Goal: Transaction & Acquisition: Purchase product/service

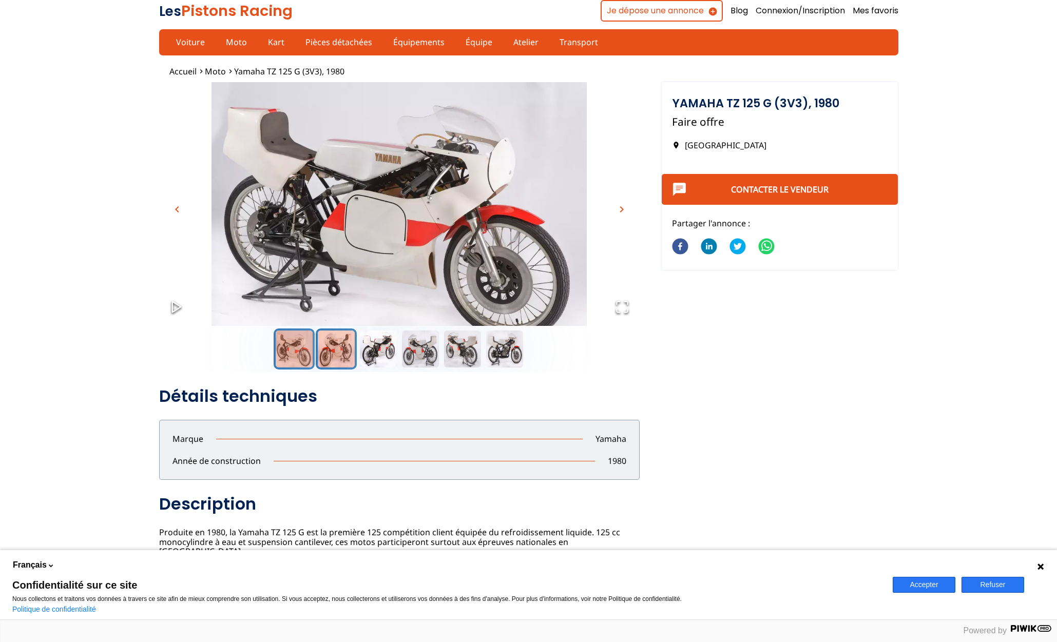
click at [344, 342] on button "Go to Slide 2" at bounding box center [336, 349] width 41 height 41
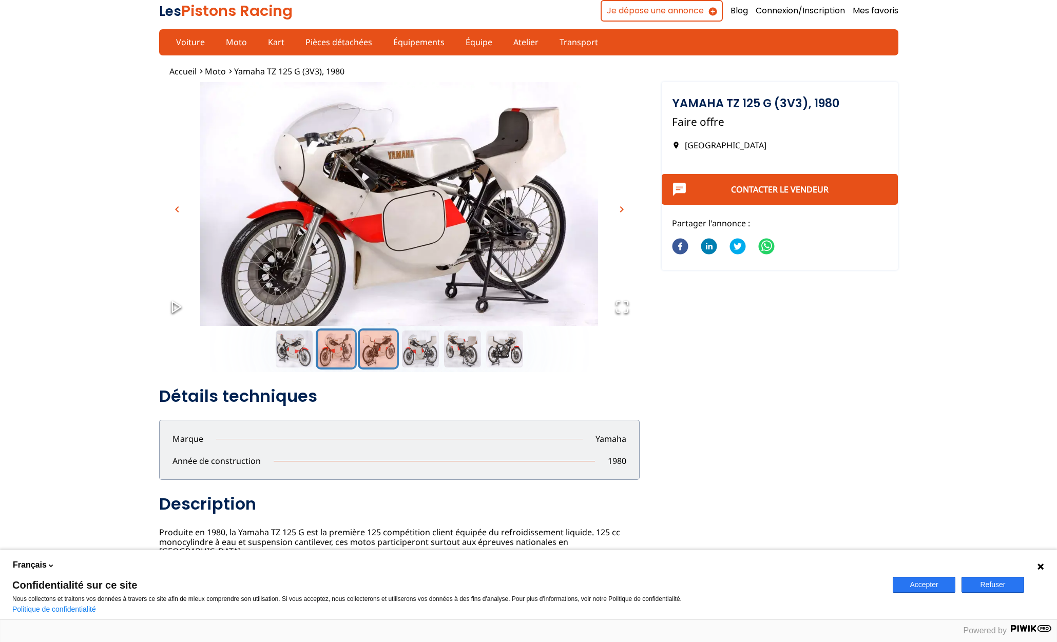
click at [382, 344] on button "Go to Slide 3" at bounding box center [378, 349] width 41 height 41
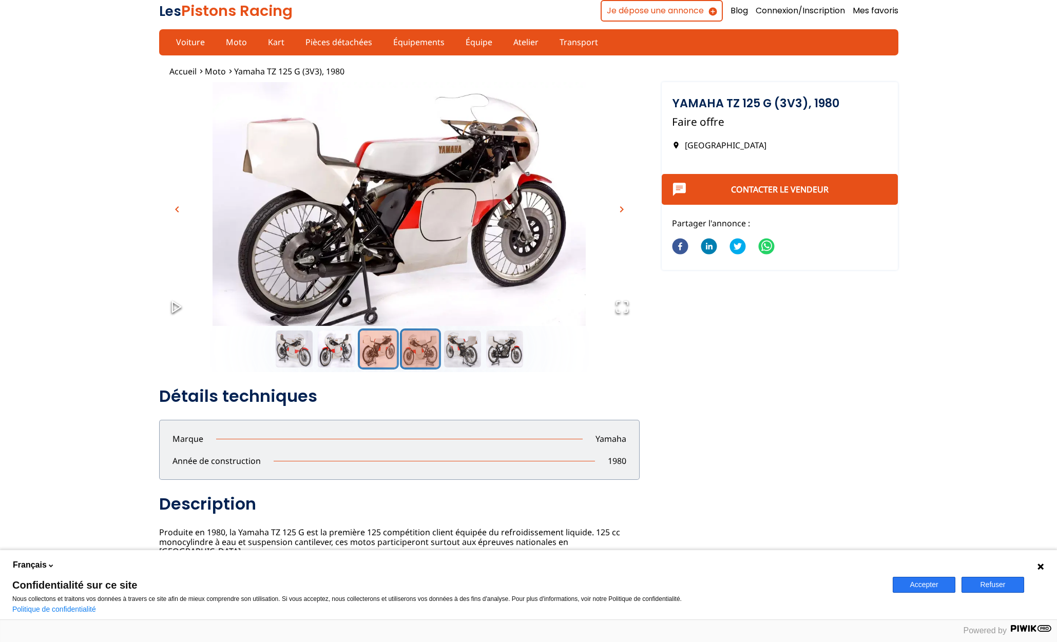
click at [412, 344] on button "Go to Slide 4" at bounding box center [420, 349] width 41 height 41
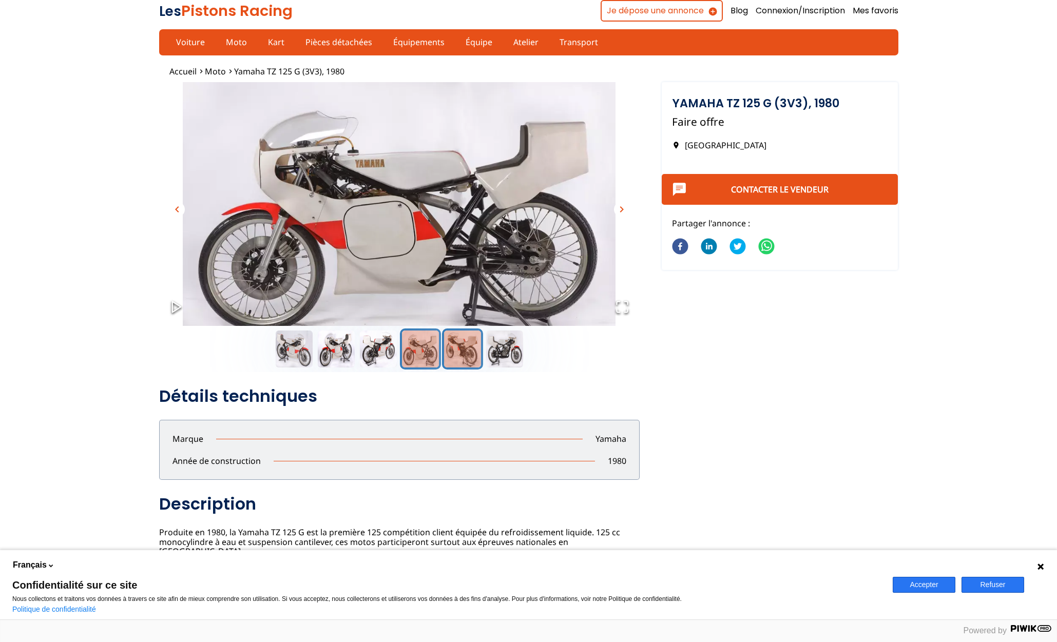
click at [457, 349] on button "Go to Slide 5" at bounding box center [462, 349] width 41 height 41
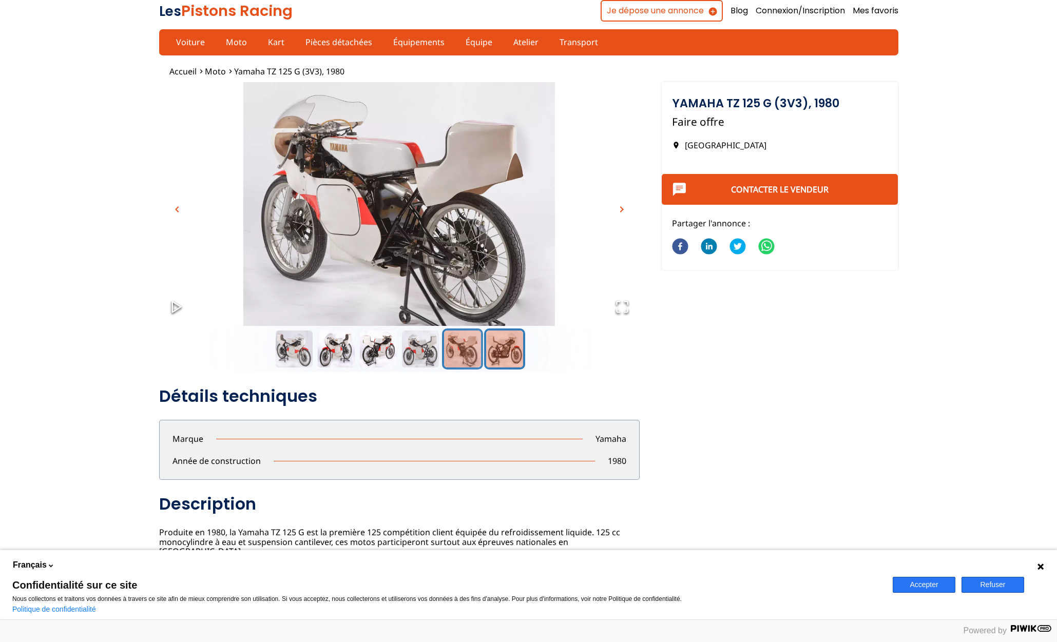
click at [512, 350] on button "Go to Slide 6" at bounding box center [504, 349] width 41 height 41
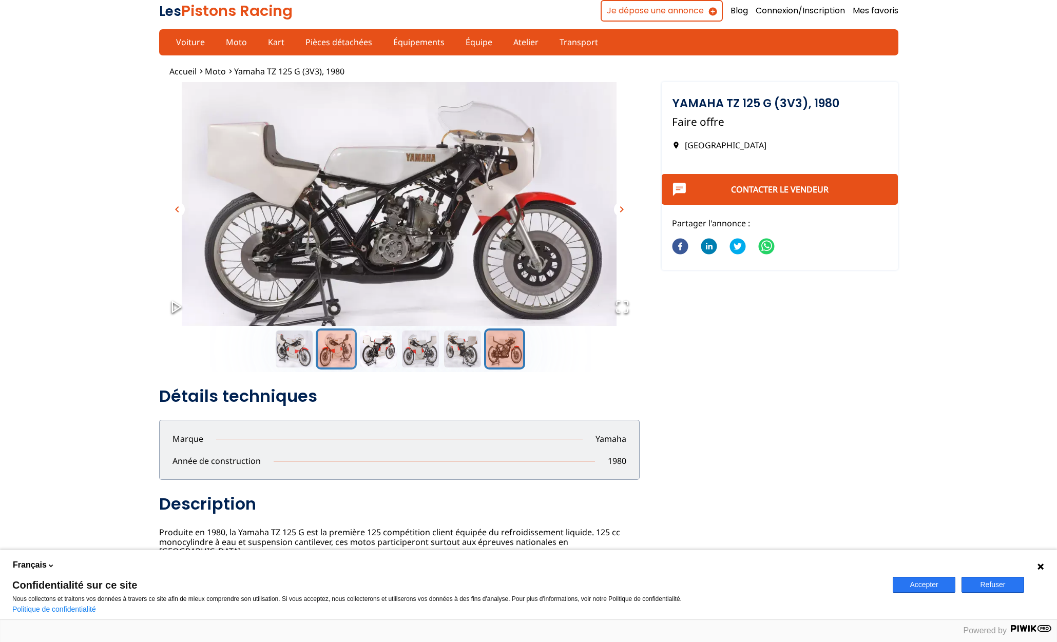
click at [335, 353] on button "Go to Slide 2" at bounding box center [336, 349] width 41 height 41
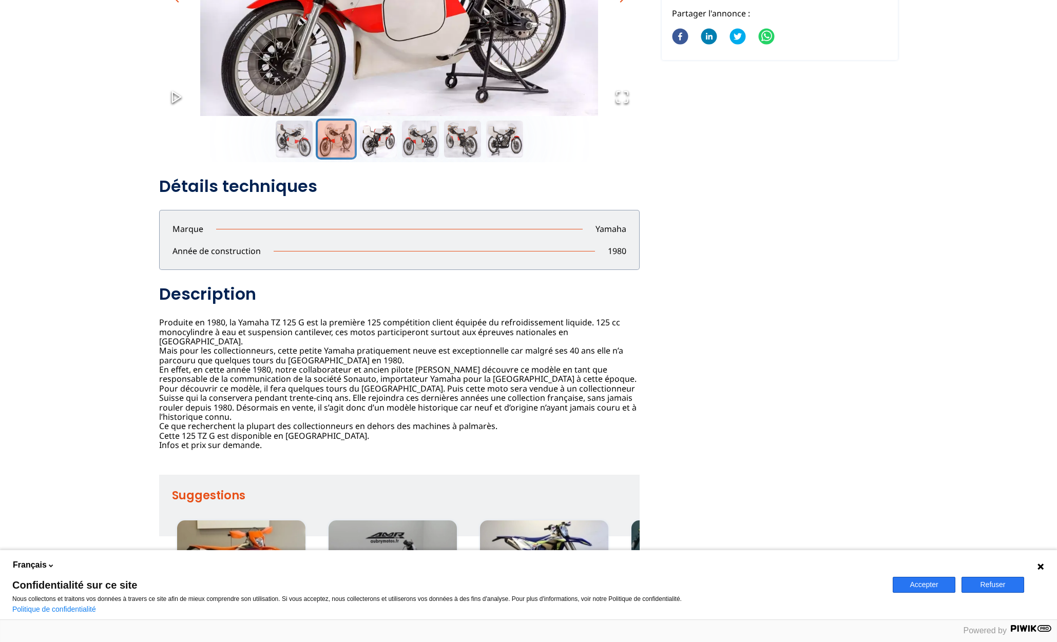
scroll to position [211, 0]
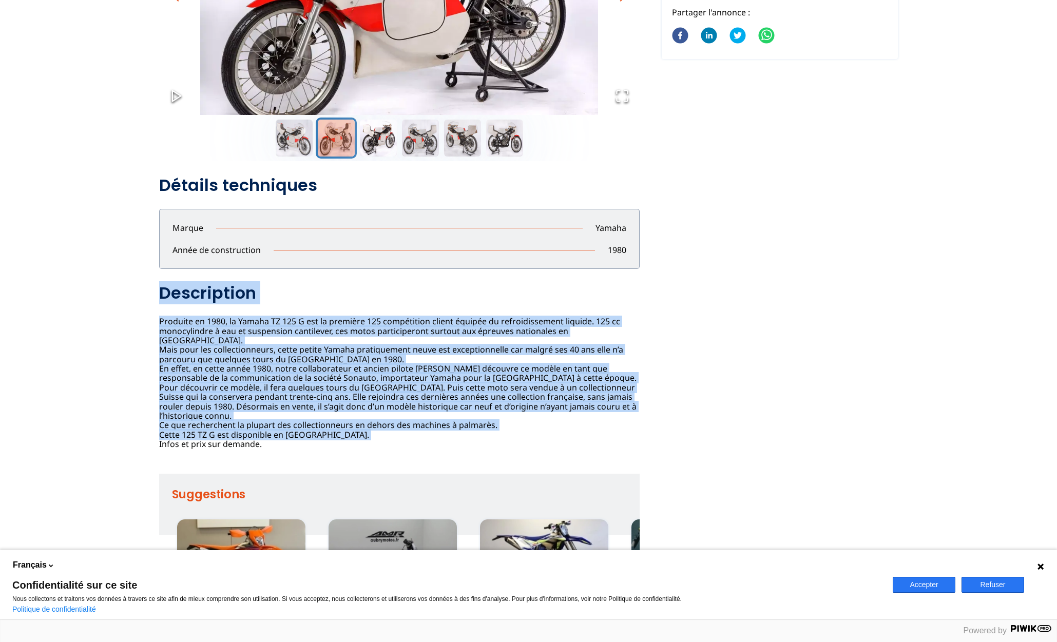
drag, startPoint x: 176, startPoint y: 290, endPoint x: 488, endPoint y: 498, distance: 376.0
click at [488, 458] on div "Yamaha TZ 125 G (3V3), 1980 Faire offre France Contacter le vendeur Partager l'…" at bounding box center [399, 316] width 480 height 283
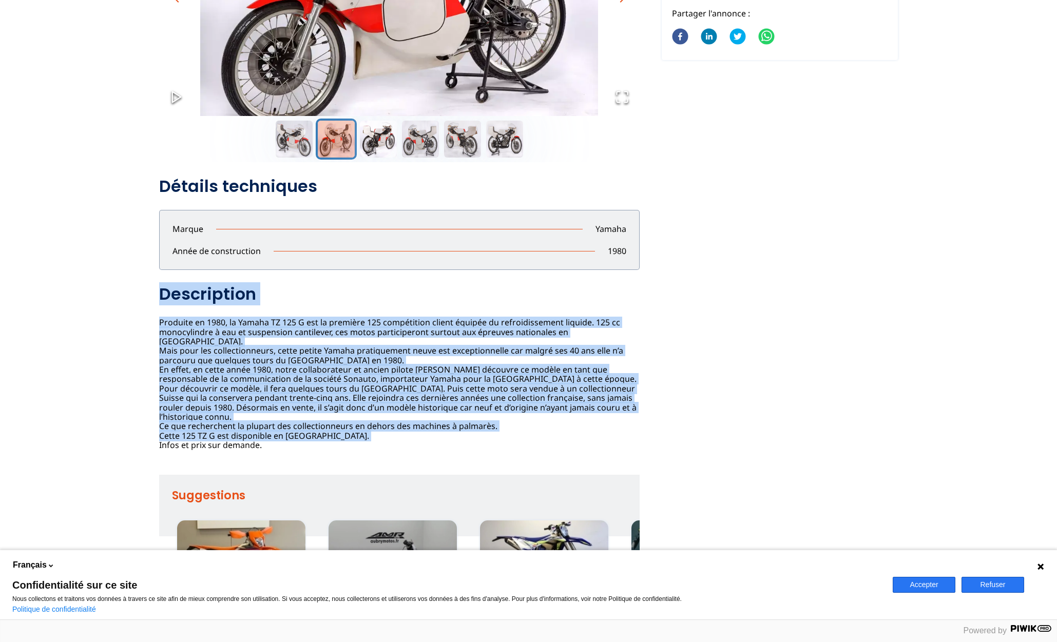
copy div "Description Produite en 1980, la Yamaha TZ 125 G est la première 125 compétitio…"
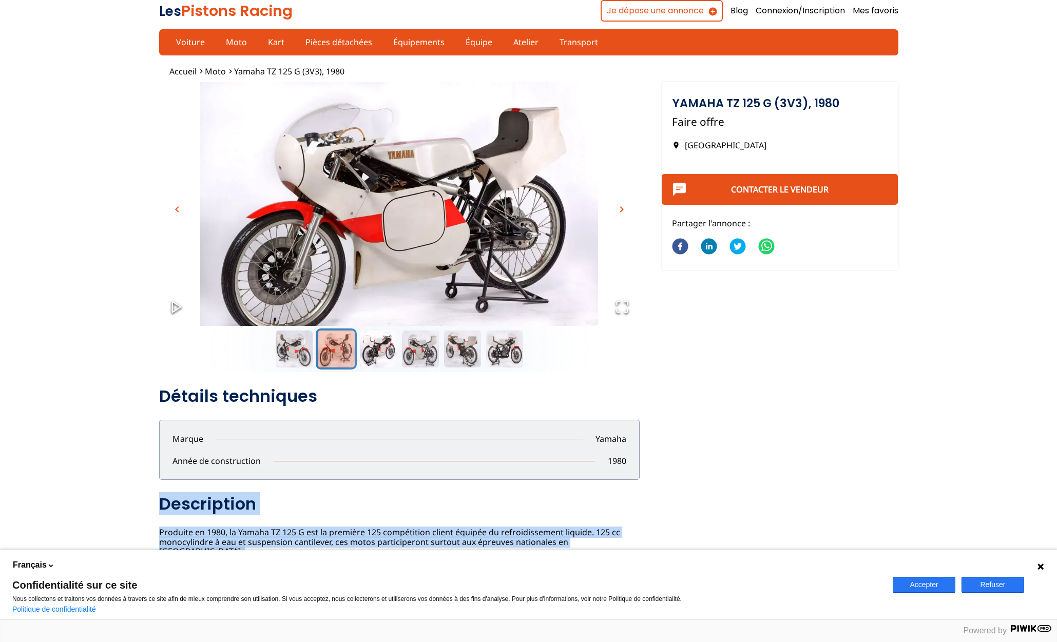
scroll to position [0, 0]
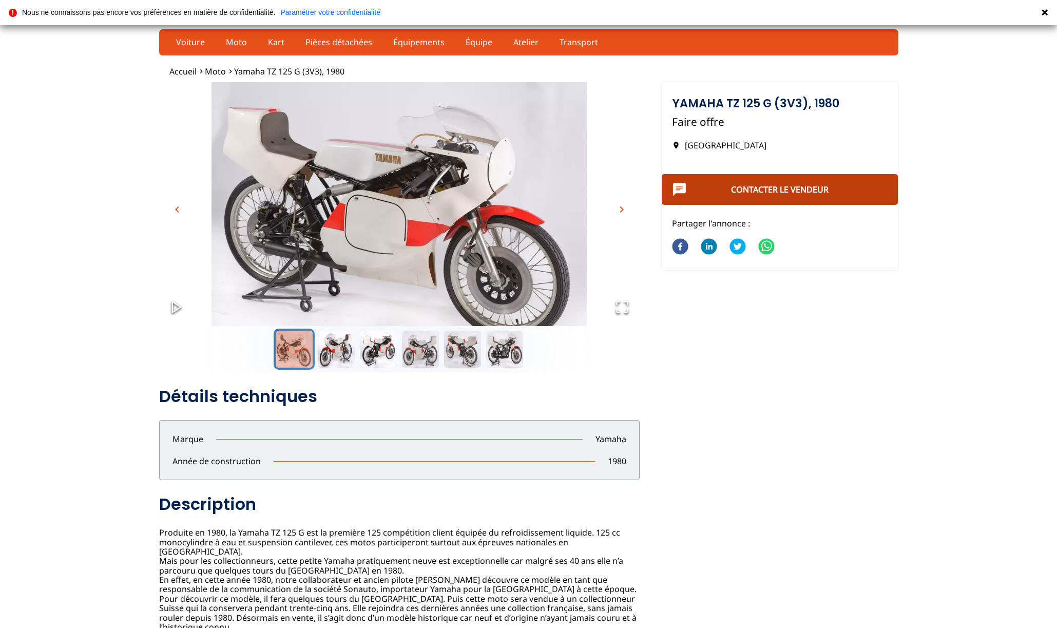
click at [765, 187] on link "Contacter le vendeur" at bounding box center [780, 189] width 98 height 11
